Goal: Navigation & Orientation: Go to known website

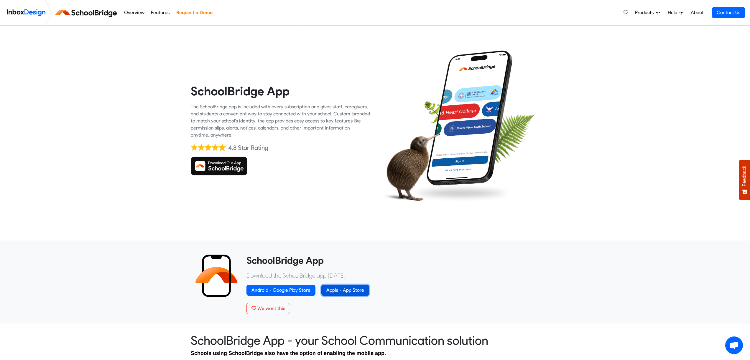
click at [344, 291] on link "Apple - App Store" at bounding box center [345, 290] width 48 height 11
click at [347, 290] on link "Apple - App Store" at bounding box center [345, 290] width 48 height 11
